Goal: Transaction & Acquisition: Purchase product/service

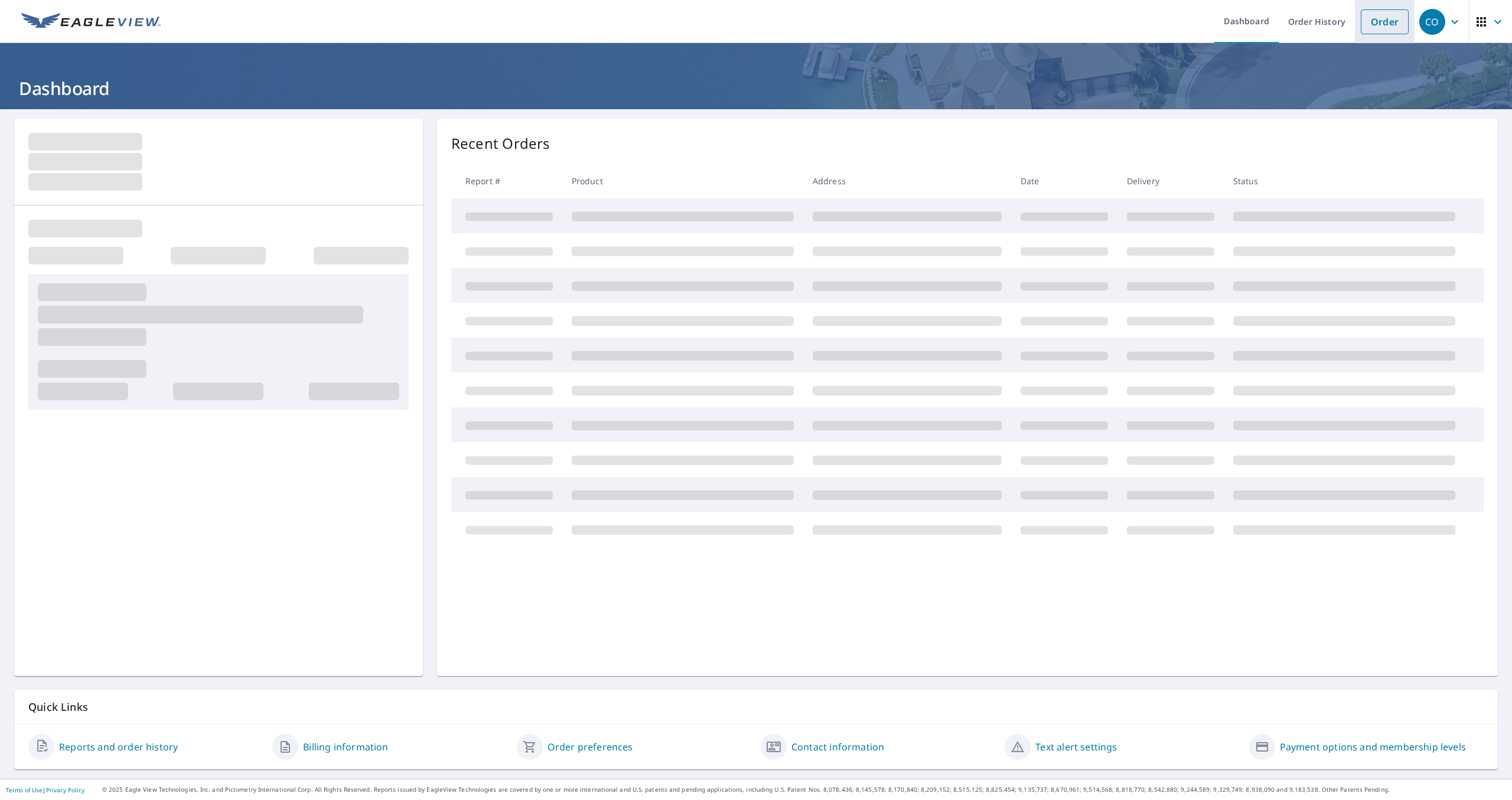
click at [1385, 24] on link "Order" at bounding box center [1384, 21] width 48 height 25
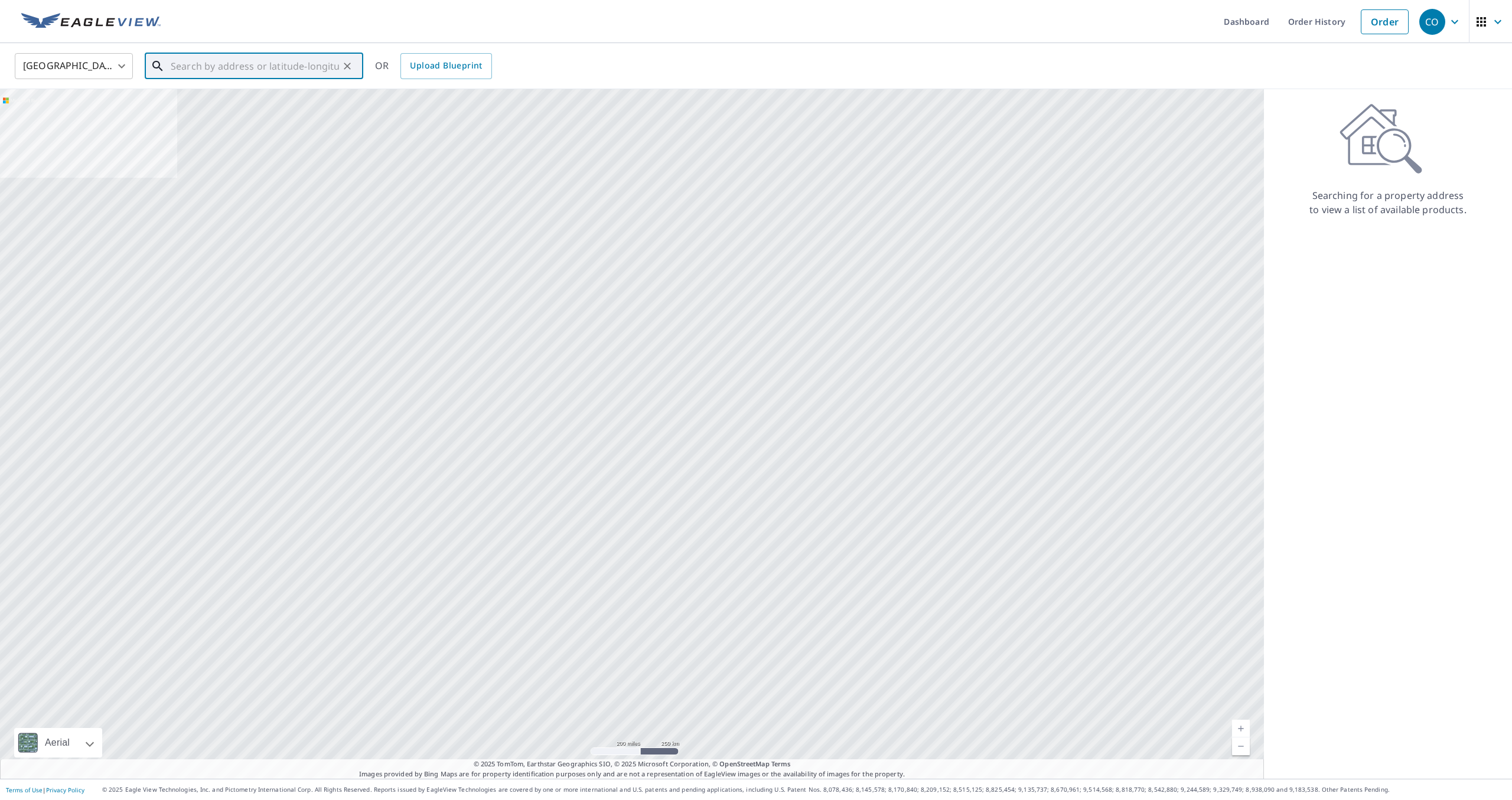
click at [275, 63] on input "text" at bounding box center [254, 66] width 169 height 33
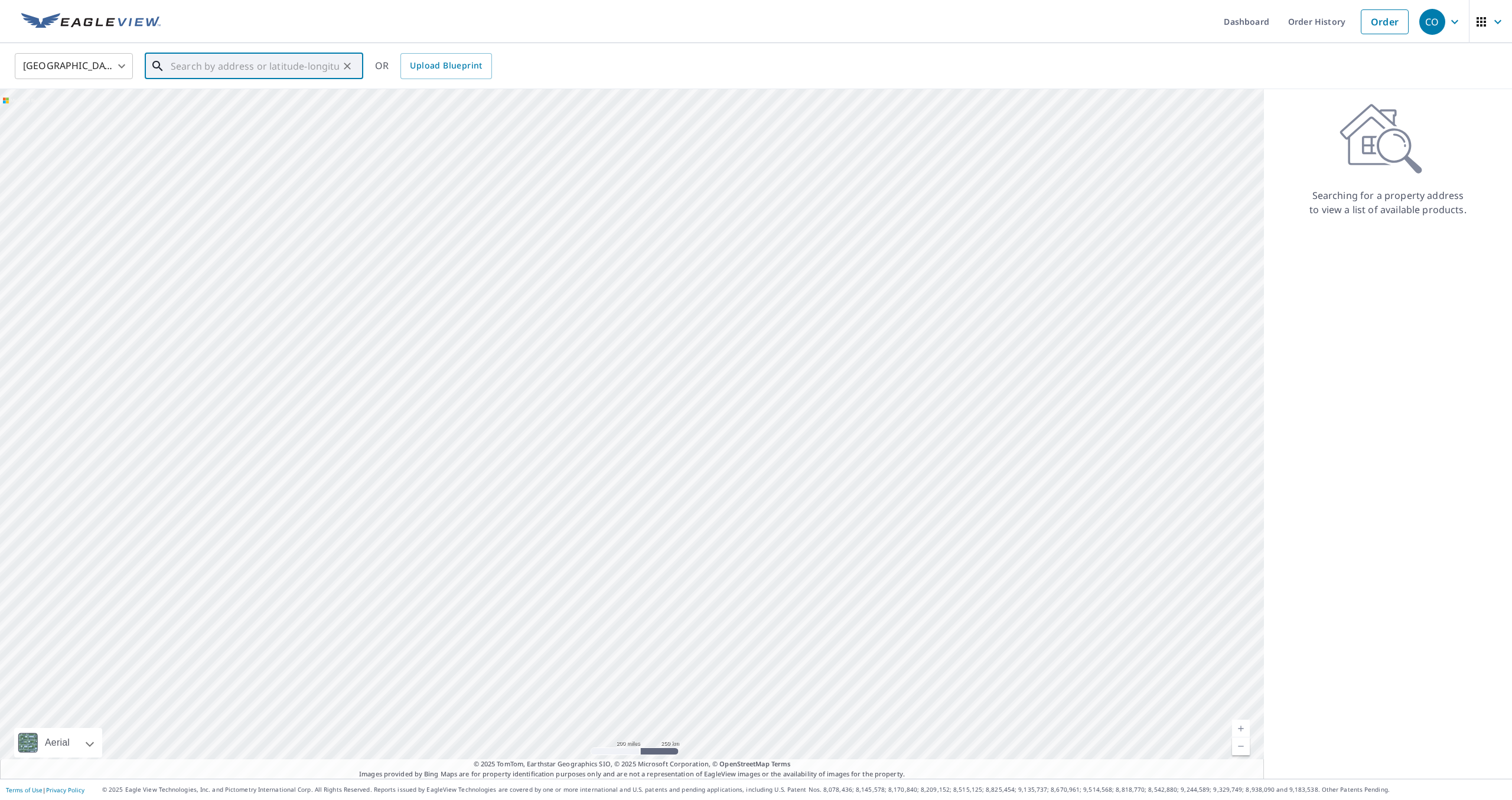
paste input "[STREET_ADDRESS][PERSON_NAME]"
click at [293, 105] on span "[STREET_ADDRESS]" at bounding box center [261, 100] width 186 height 15
type input "[STREET_ADDRESS][PERSON_NAME]"
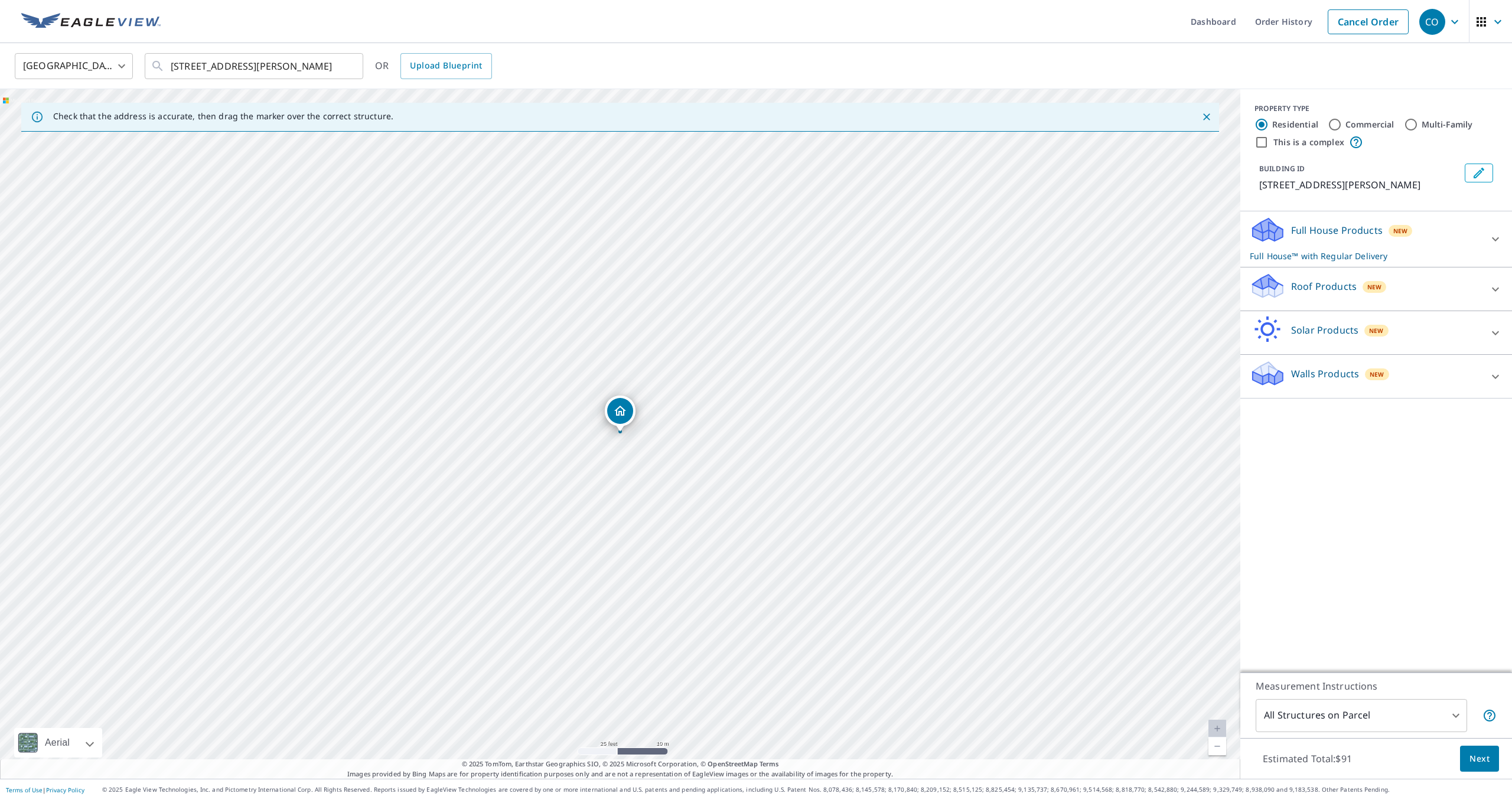
click at [1455, 305] on div "Roof Products New" at bounding box center [1365, 289] width 231 height 34
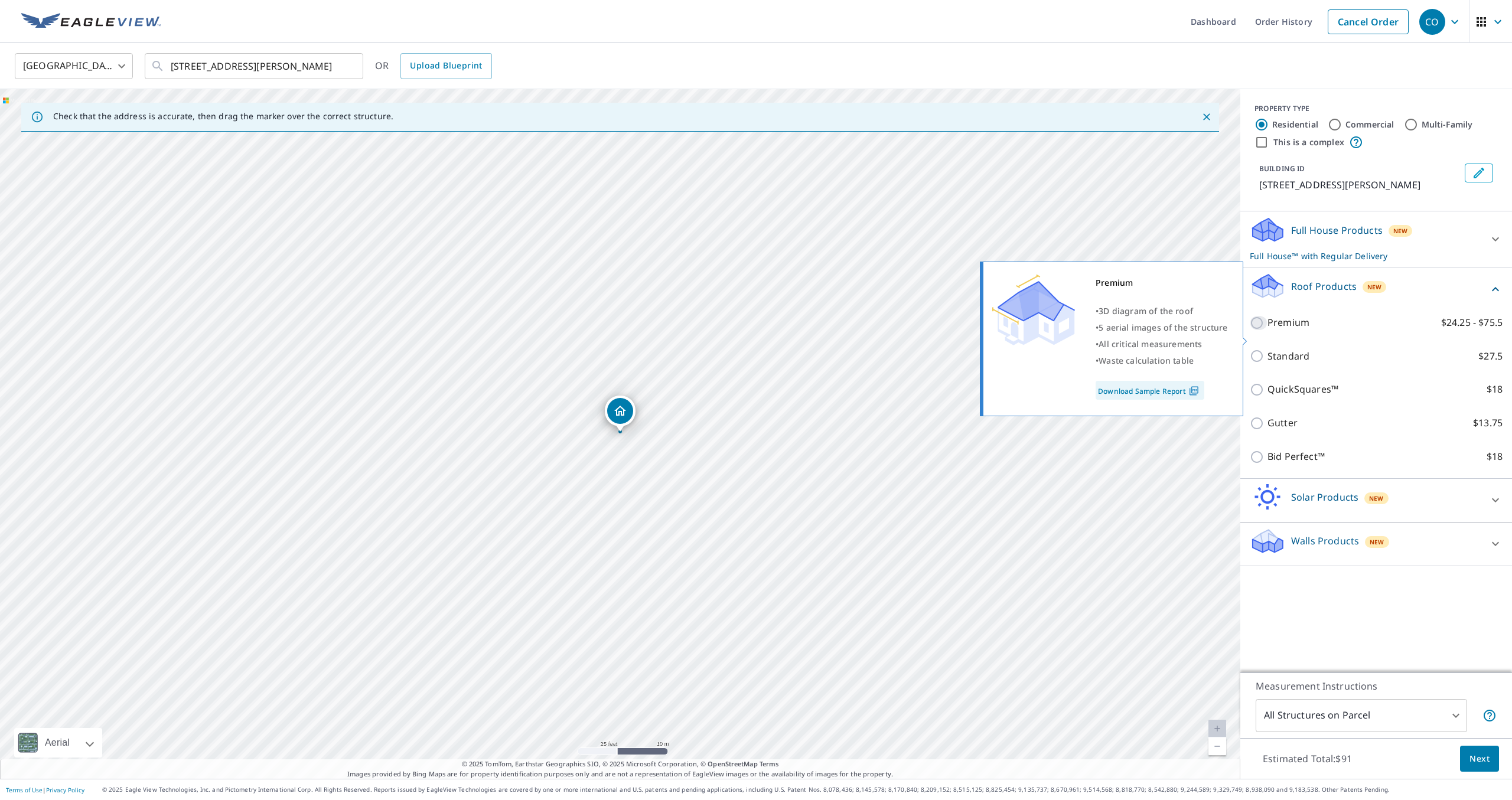
click at [1252, 330] on input "Premium $24.25 - $75.5" at bounding box center [1258, 323] width 17 height 15
checkbox input "true"
checkbox input "false"
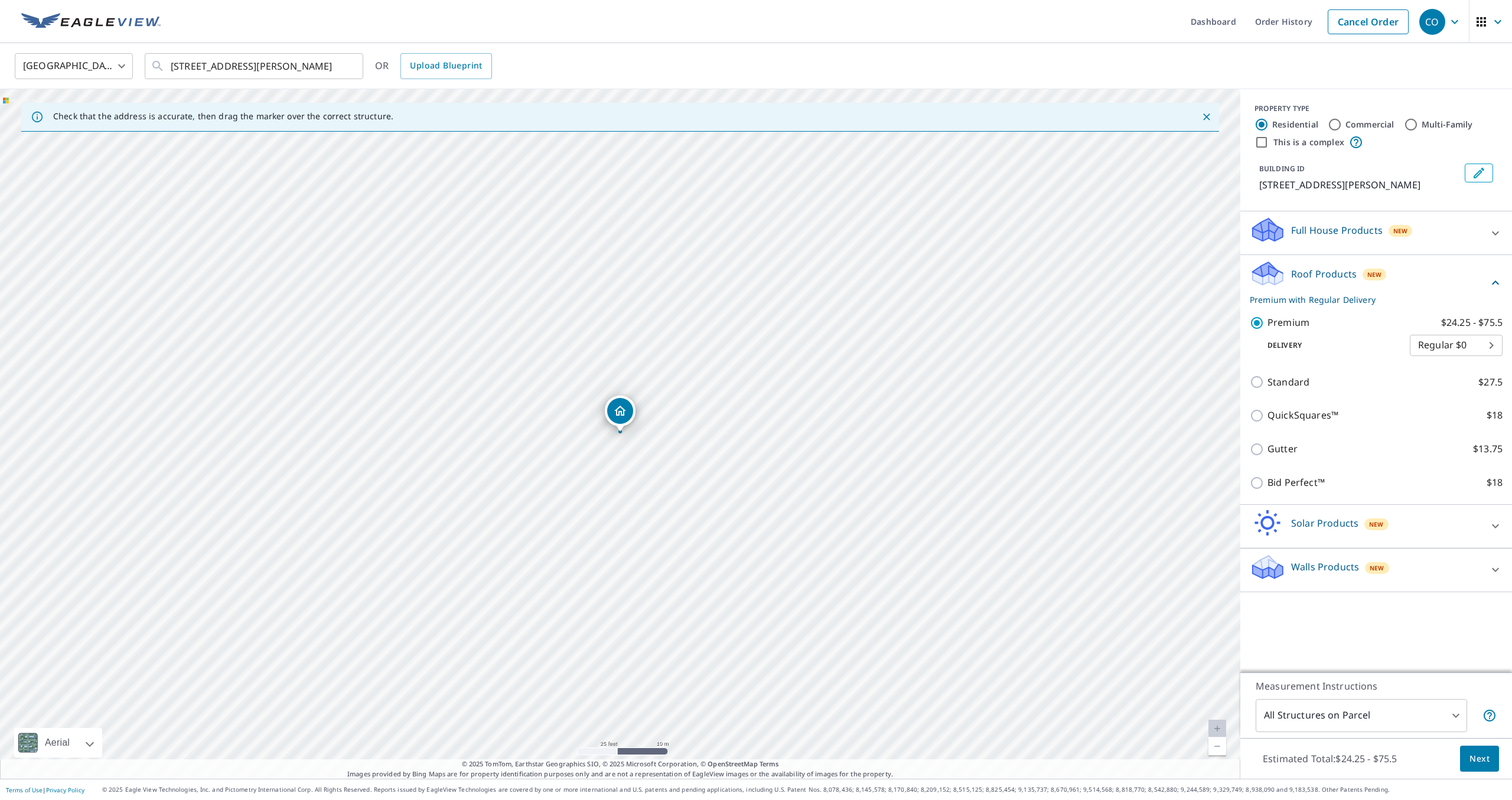
click at [1476, 762] on span "Next" at bounding box center [1479, 759] width 20 height 15
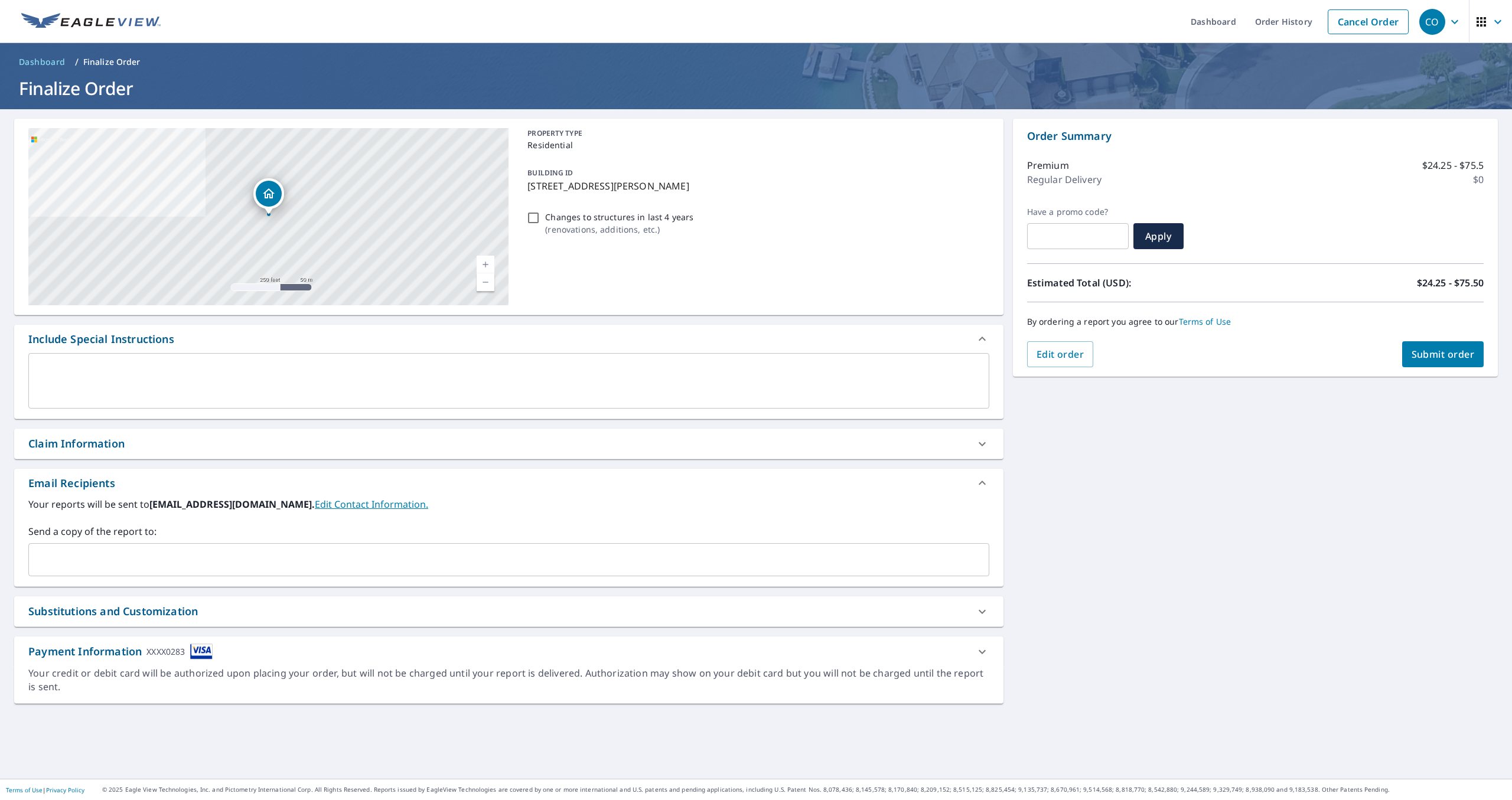
drag, startPoint x: 204, startPoint y: 579, endPoint x: 233, endPoint y: 456, distance: 126.4
click at [233, 456] on div "[STREET_ADDRESS][PERSON_NAME] Aerial Road A standard road map Aerial A detailed…" at bounding box center [509, 444] width 989 height 651
click at [854, 451] on div "Claim Information" at bounding box center [497, 444] width 939 height 16
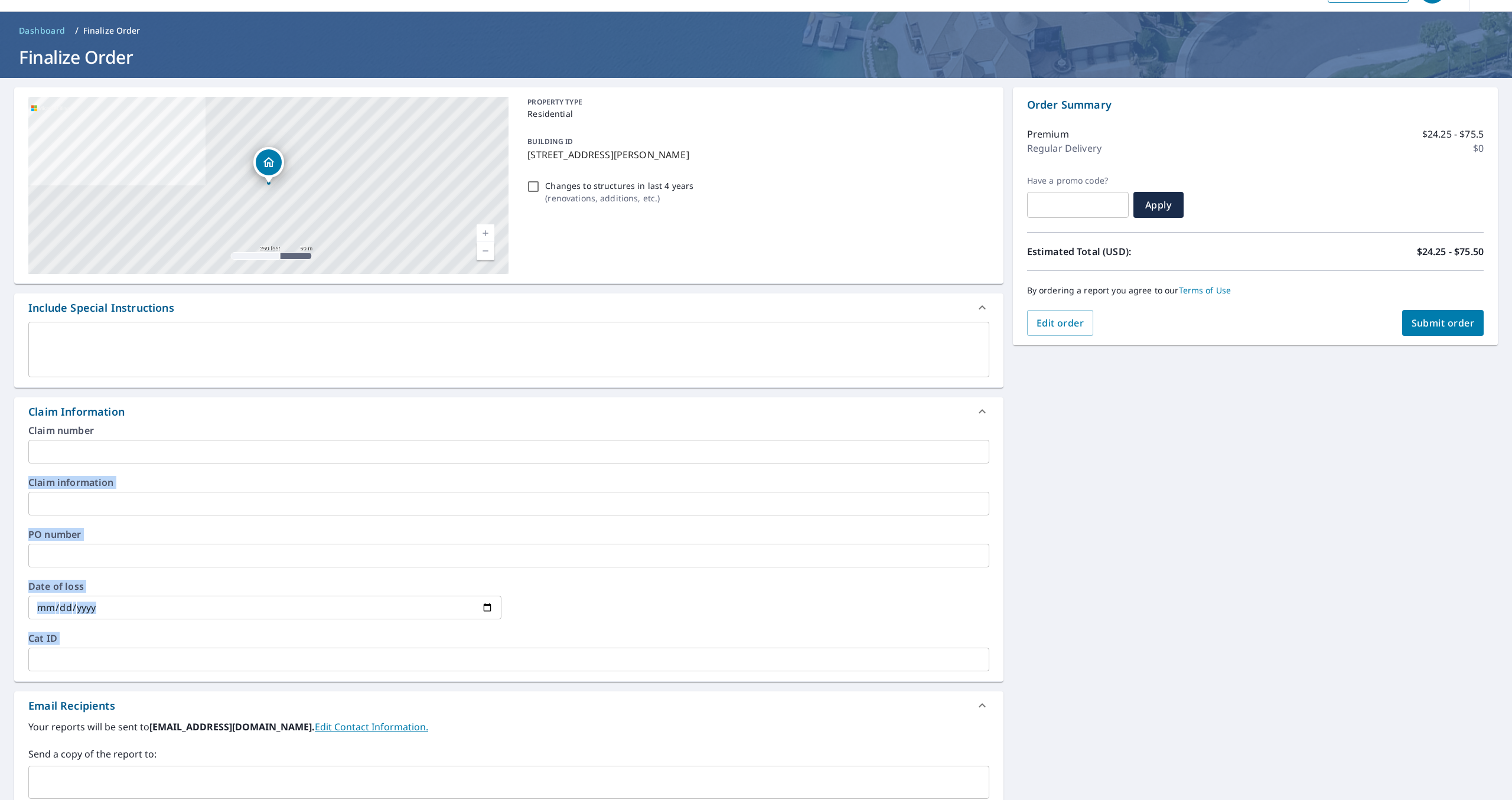
scroll to position [189, 0]
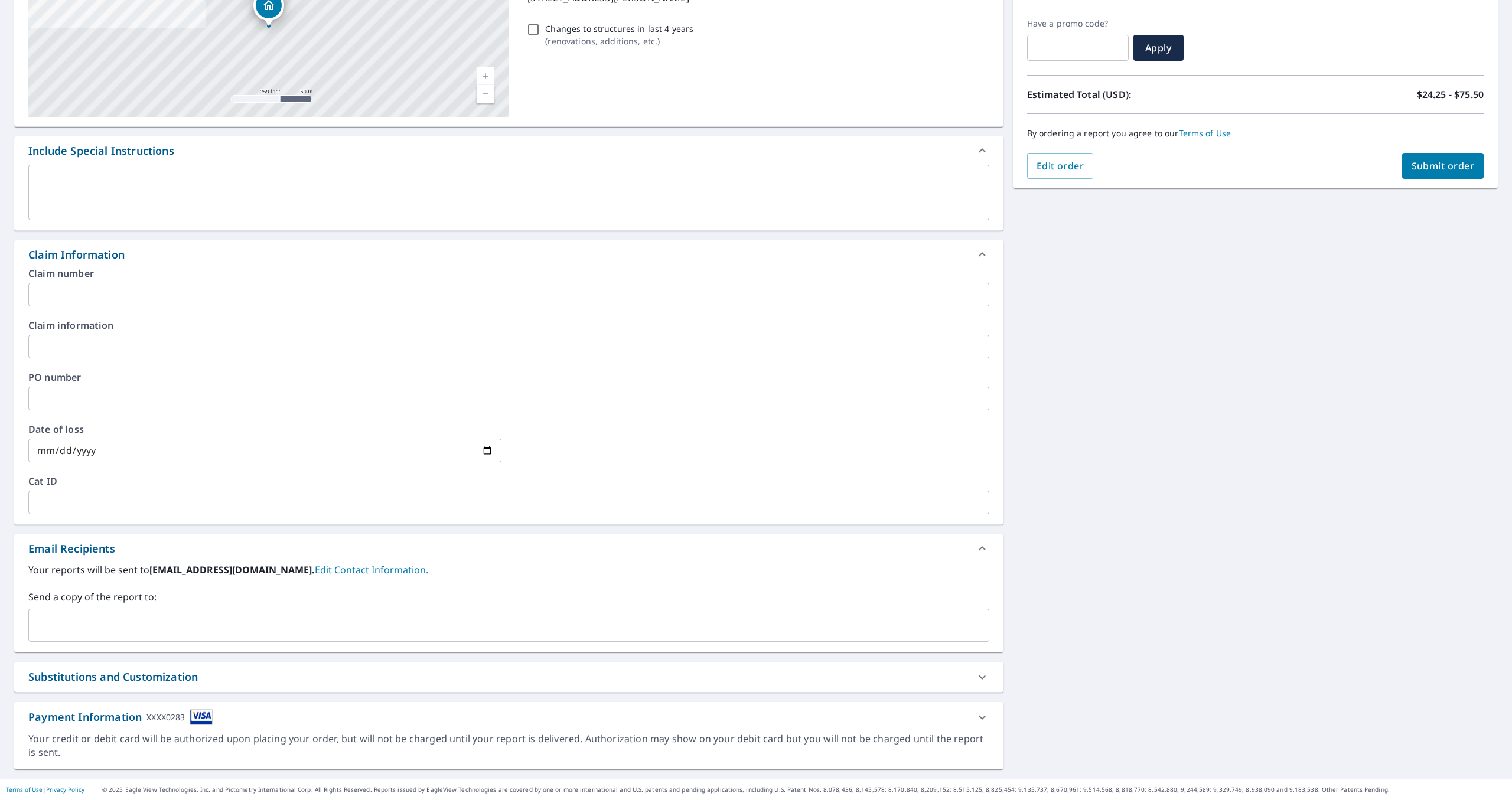
click at [1241, 439] on div "[STREET_ADDRESS][PERSON_NAME] Aerial Road A standard road map Aerial A detailed…" at bounding box center [756, 350] width 1512 height 858
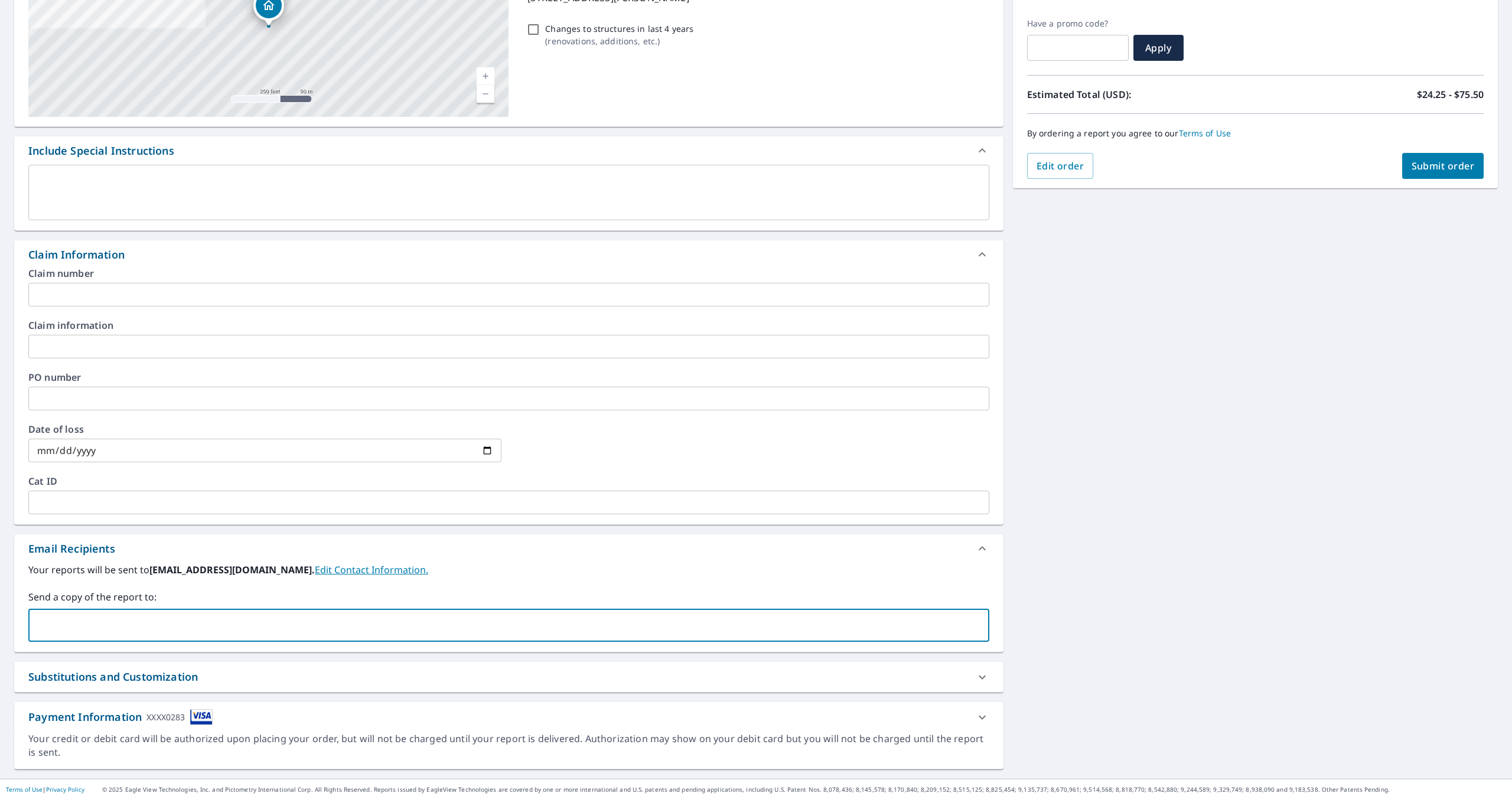
click at [171, 621] on input "text" at bounding box center [500, 625] width 933 height 23
type input "[PERSON_NAME][EMAIL_ADDRESS][DOMAIN_NAME]"
click at [1440, 160] on span "Submit order" at bounding box center [1442, 166] width 63 height 13
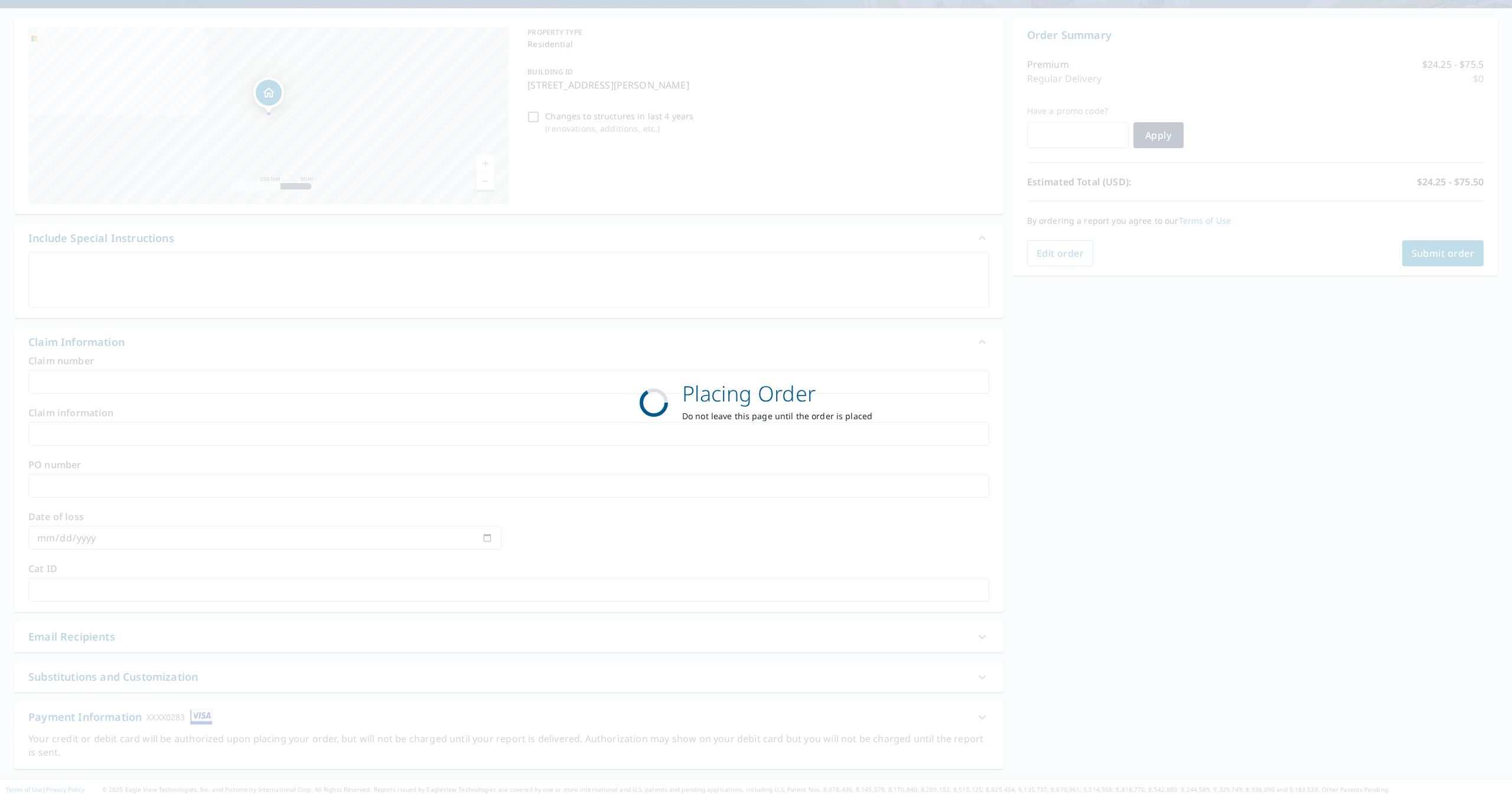
scroll to position [101, 0]
